Goal: Task Accomplishment & Management: Manage account settings

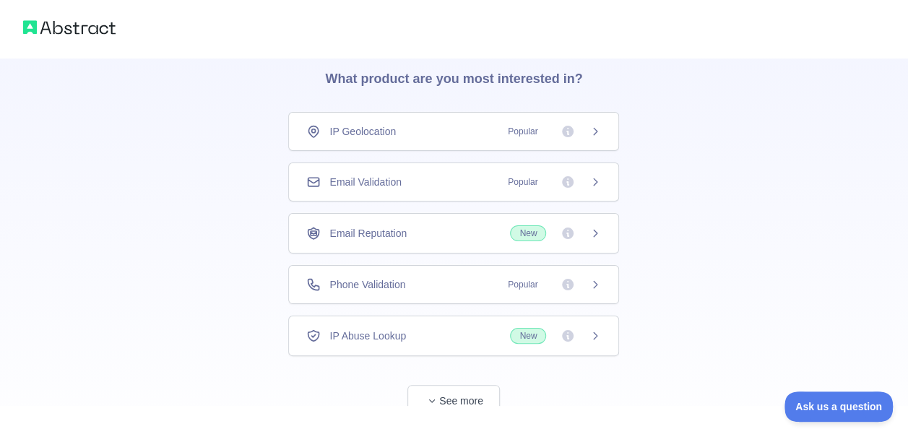
scroll to position [58, 0]
click at [470, 389] on button "See more" at bounding box center [454, 399] width 93 height 33
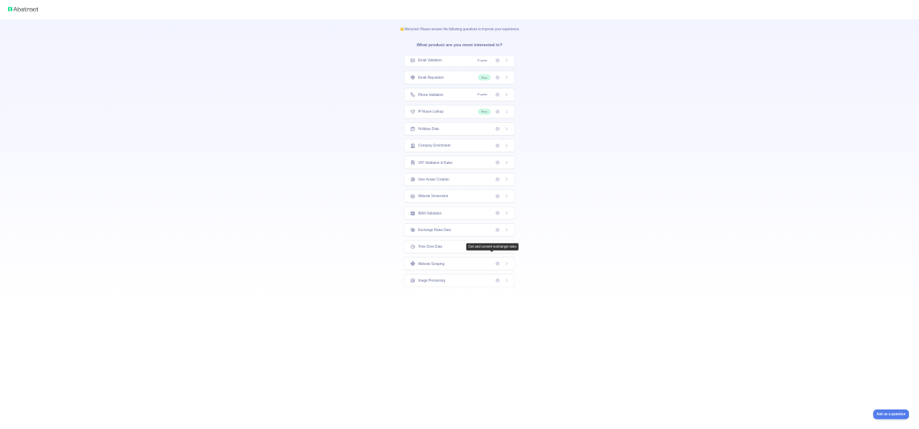
scroll to position [0, 0]
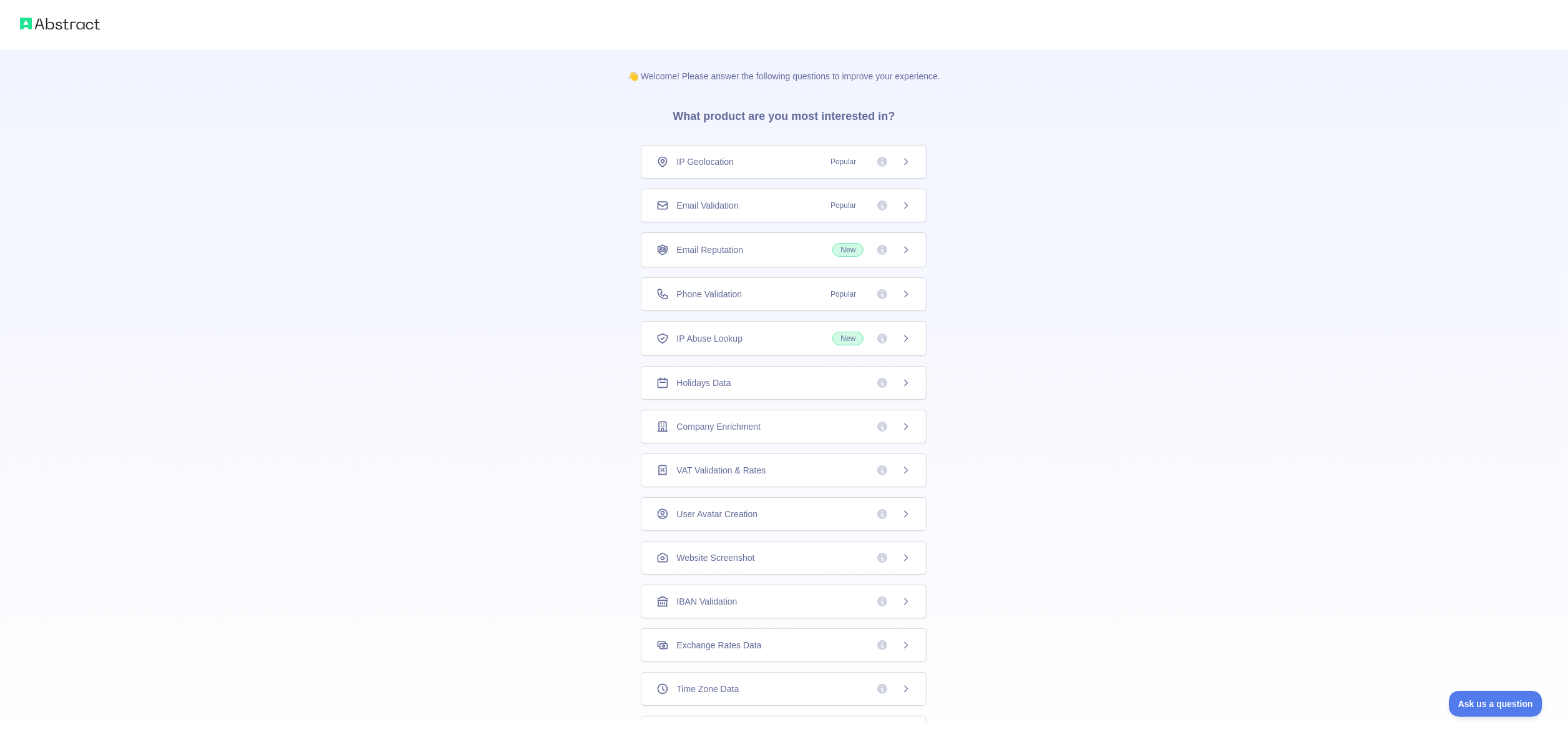
click at [784, 371] on div "👋 Welcome! Please answer the following questions to improve your experience. Wh…" at bounding box center [784, 396] width 1568 height 794
click at [784, 350] on div "👋 Welcome! Please answer the following questions to improve your experience. Wh…" at bounding box center [784, 396] width 1568 height 794
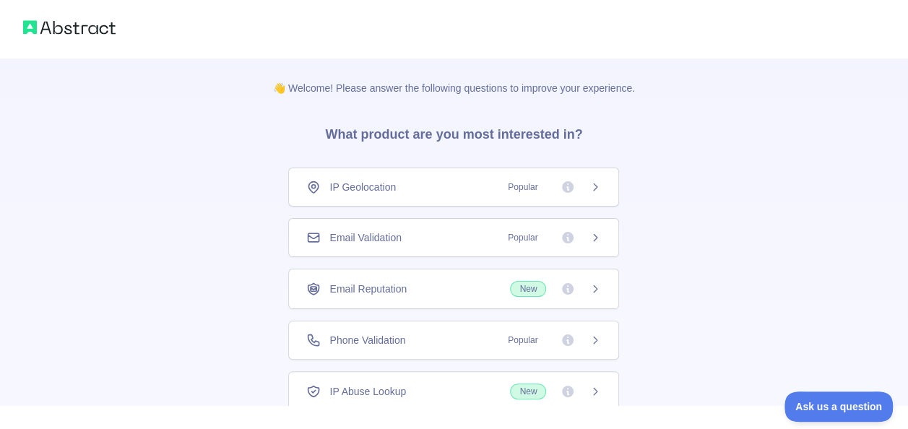
click at [449, 232] on div "Email Validation Popular" at bounding box center [453, 238] width 295 height 14
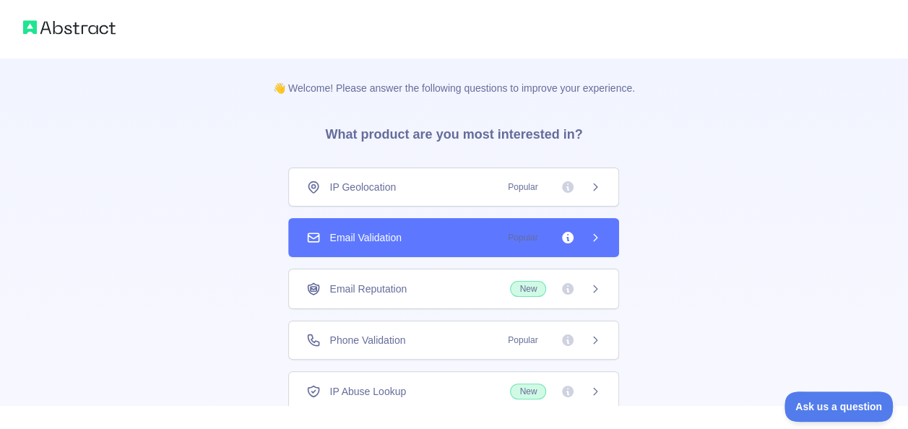
click at [590, 234] on icon at bounding box center [596, 238] width 12 height 12
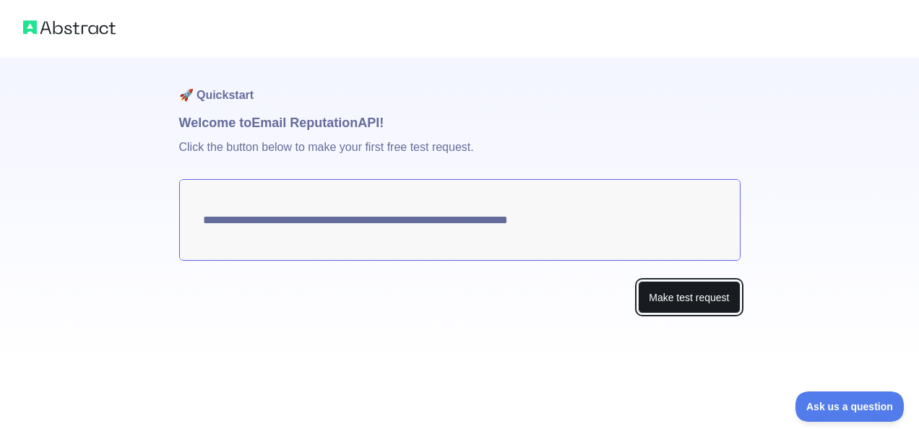
click at [678, 309] on button "Make test request" at bounding box center [689, 297] width 102 height 33
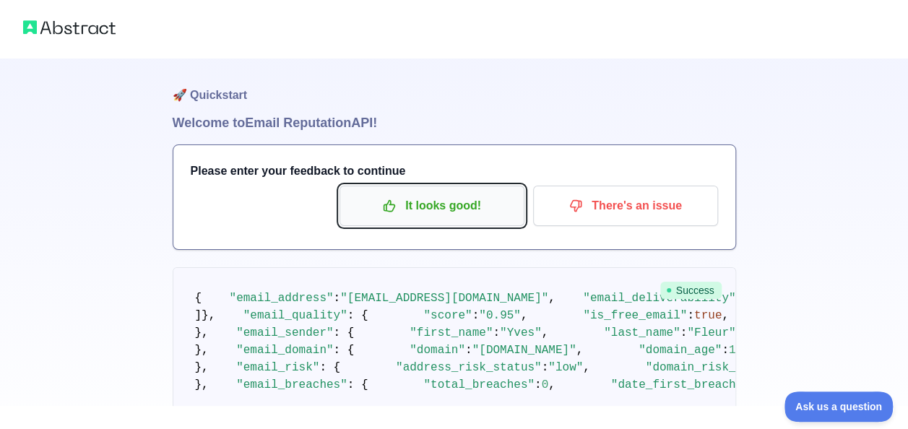
click at [438, 202] on p "It looks good!" at bounding box center [431, 206] width 163 height 25
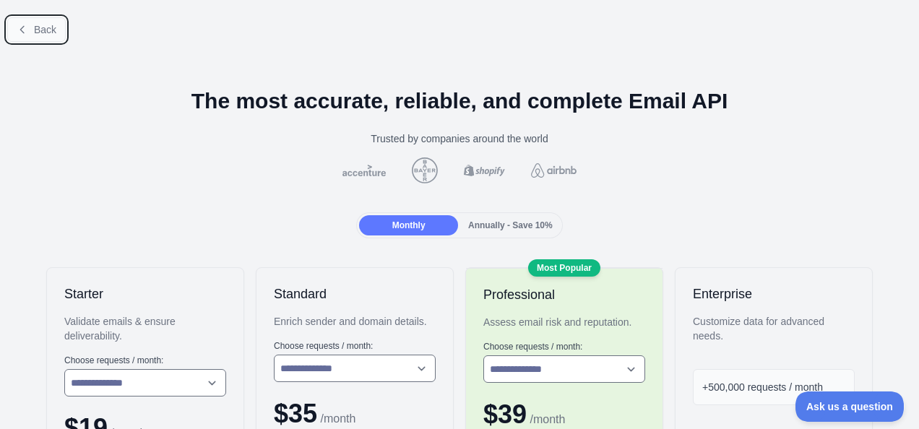
click at [28, 20] on button "Back" at bounding box center [36, 29] width 59 height 25
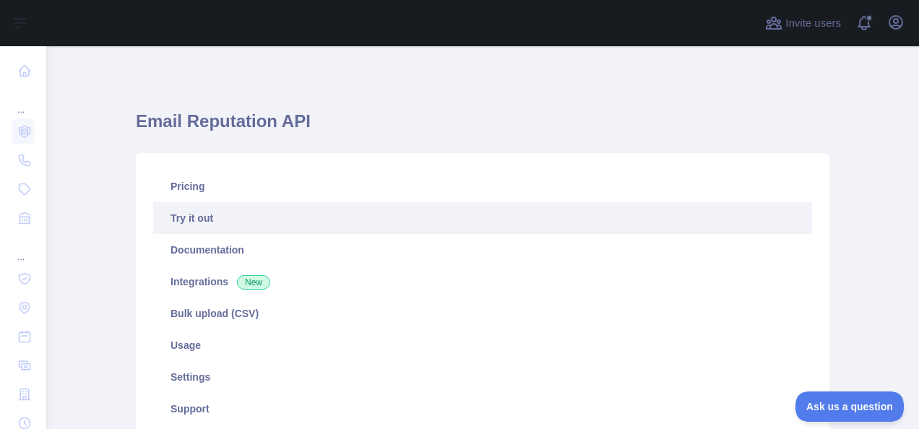
click at [188, 220] on link "Try it out" at bounding box center [482, 218] width 659 height 32
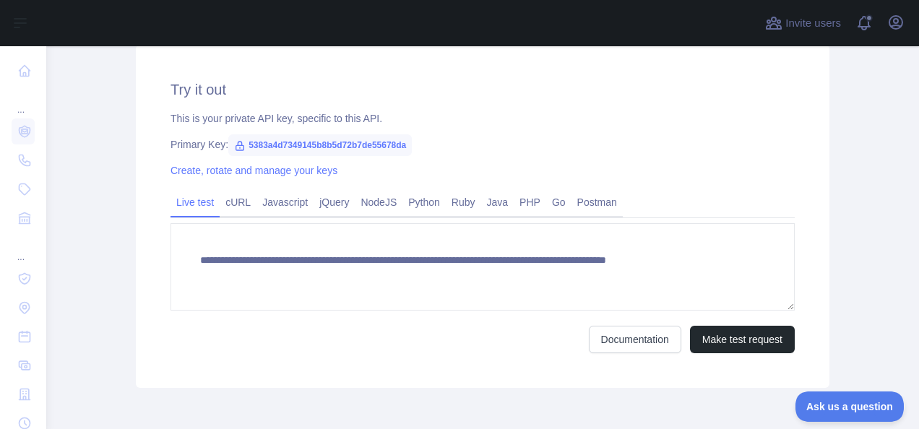
scroll to position [498, 0]
click at [306, 139] on span "5383a4d7349145b8b5d72b7de55678da" at bounding box center [320, 145] width 184 height 22
copy span "5383a4d7349145b8b5d72b7de55678da"
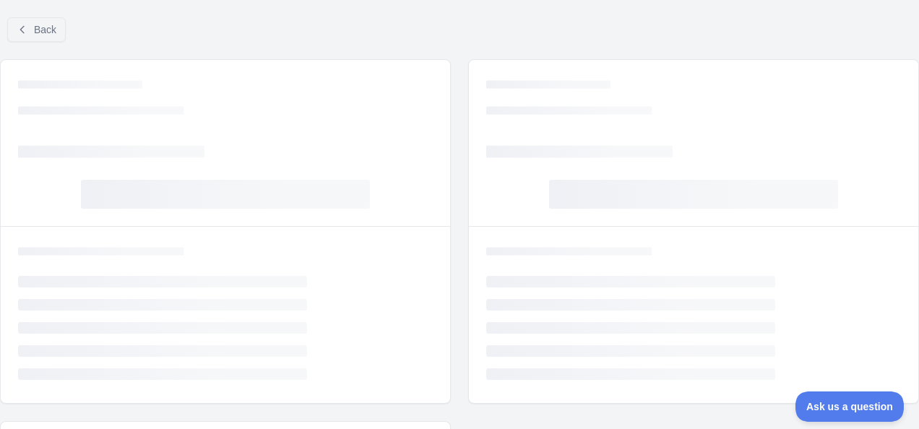
scroll to position [0, 23]
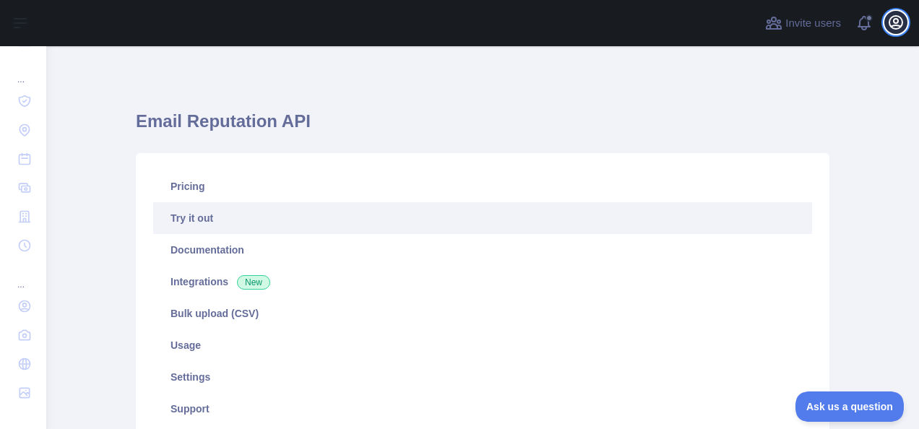
click at [889, 13] on button "Open user menu" at bounding box center [896, 22] width 23 height 23
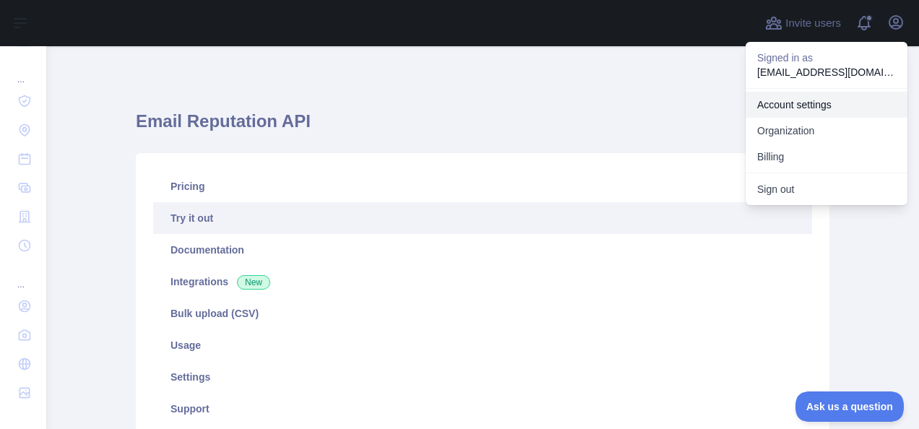
click at [776, 107] on link "Account settings" at bounding box center [827, 105] width 162 height 26
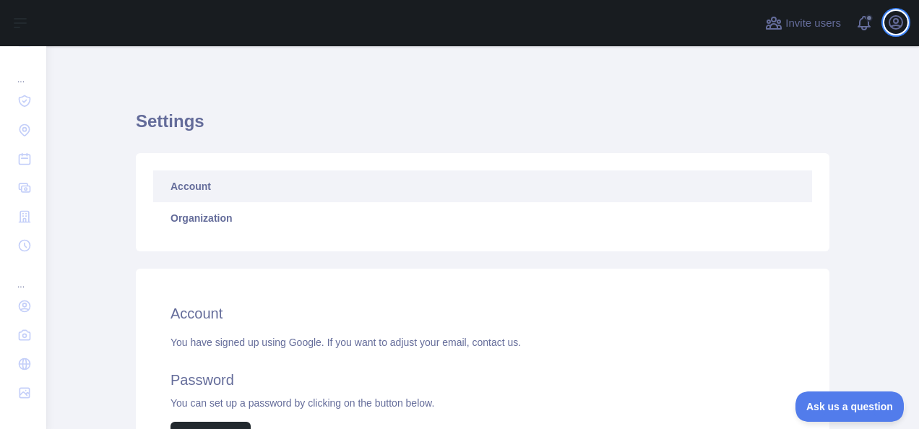
scroll to position [158, 0]
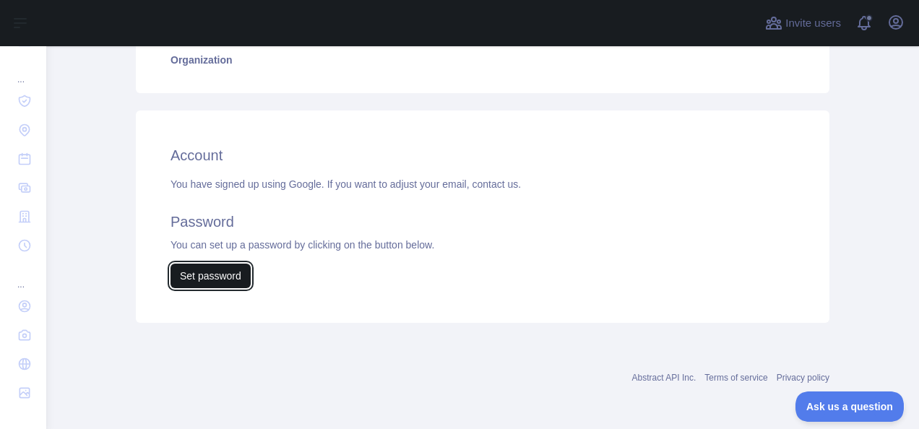
click at [201, 273] on button "Set password" at bounding box center [211, 276] width 80 height 25
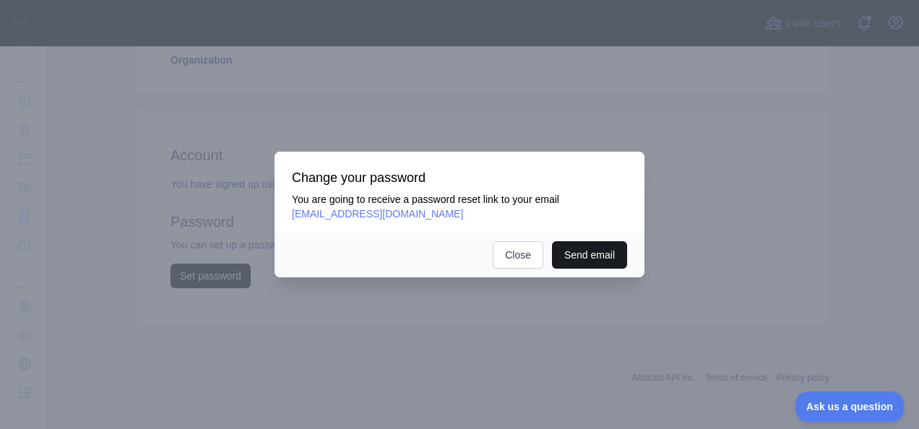
click at [569, 256] on button "Send email" at bounding box center [589, 254] width 75 height 27
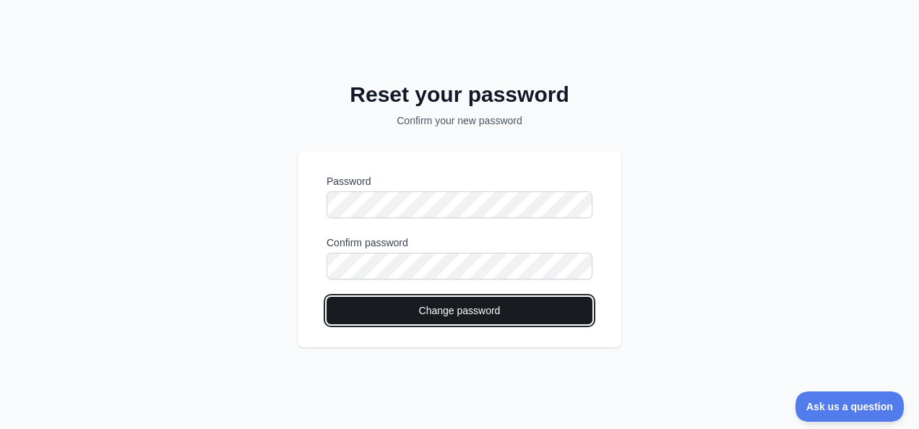
click at [415, 315] on button "Change password" at bounding box center [460, 310] width 266 height 27
